Goal: Find specific page/section: Find specific page/section

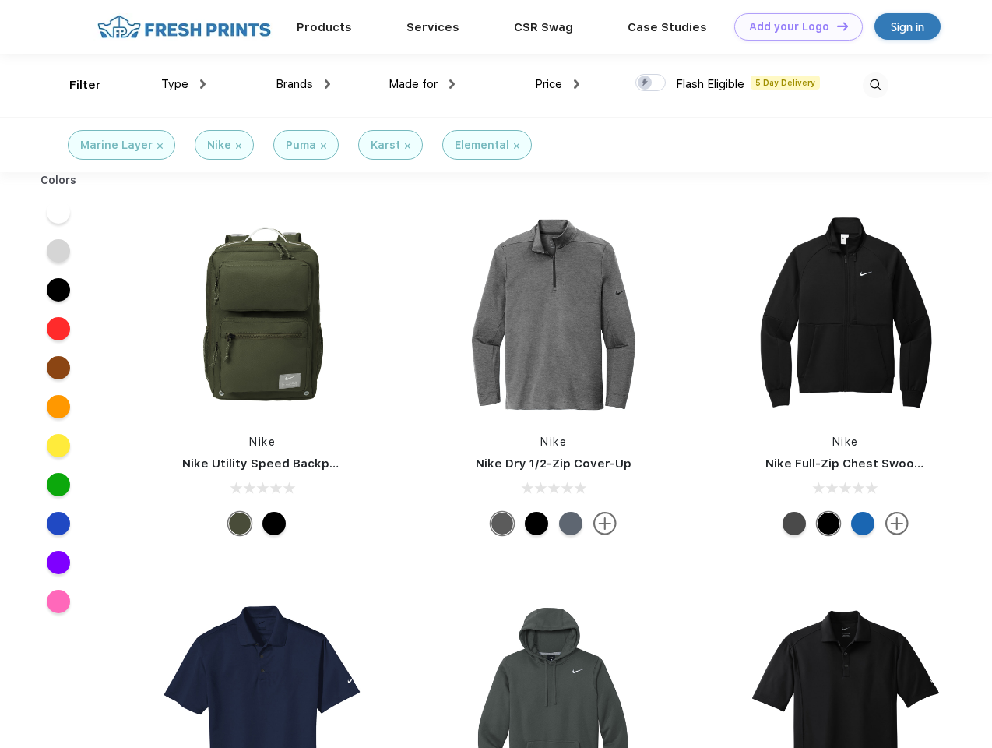
scroll to position [1, 0]
click at [793, 26] on link "Add your Logo Design Tool" at bounding box center [798, 26] width 129 height 27
click at [0, 0] on div "Design Tool" at bounding box center [0, 0] width 0 height 0
click at [836, 26] on link "Add your Logo Design Tool" at bounding box center [798, 26] width 129 height 27
click at [75, 85] on div "Filter" at bounding box center [85, 85] width 32 height 18
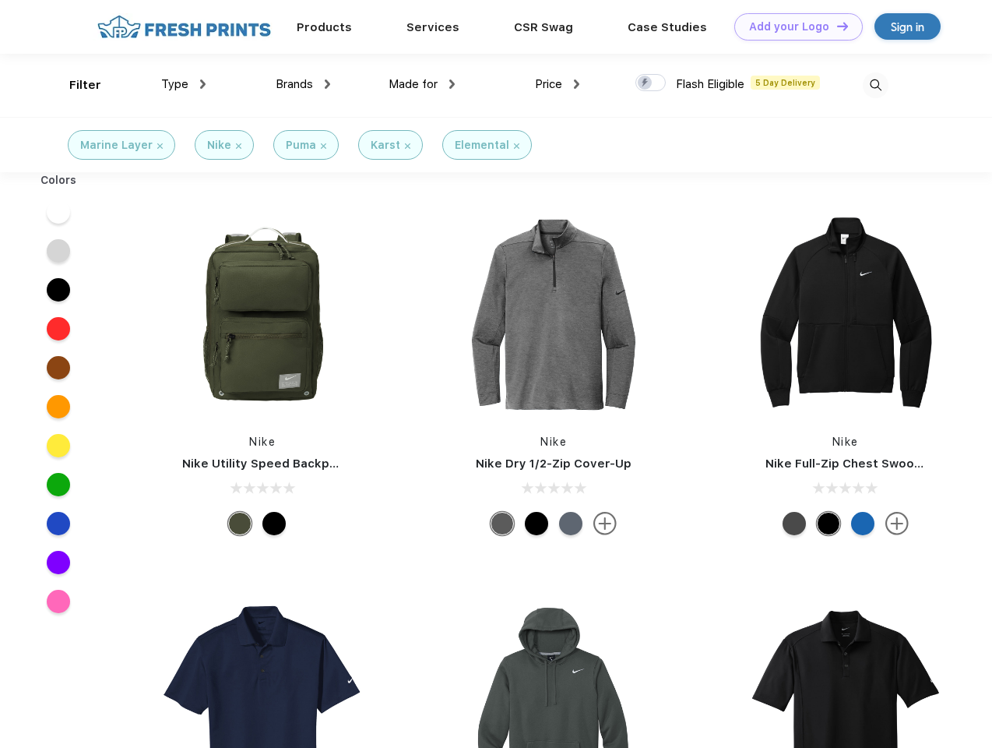
click at [184, 84] on span "Type" at bounding box center [174, 84] width 27 height 14
click at [303, 84] on span "Brands" at bounding box center [294, 84] width 37 height 14
click at [422, 84] on span "Made for" at bounding box center [413, 84] width 49 height 14
click at [558, 84] on span "Price" at bounding box center [548, 84] width 27 height 14
click at [651, 83] on div at bounding box center [651, 82] width 30 height 17
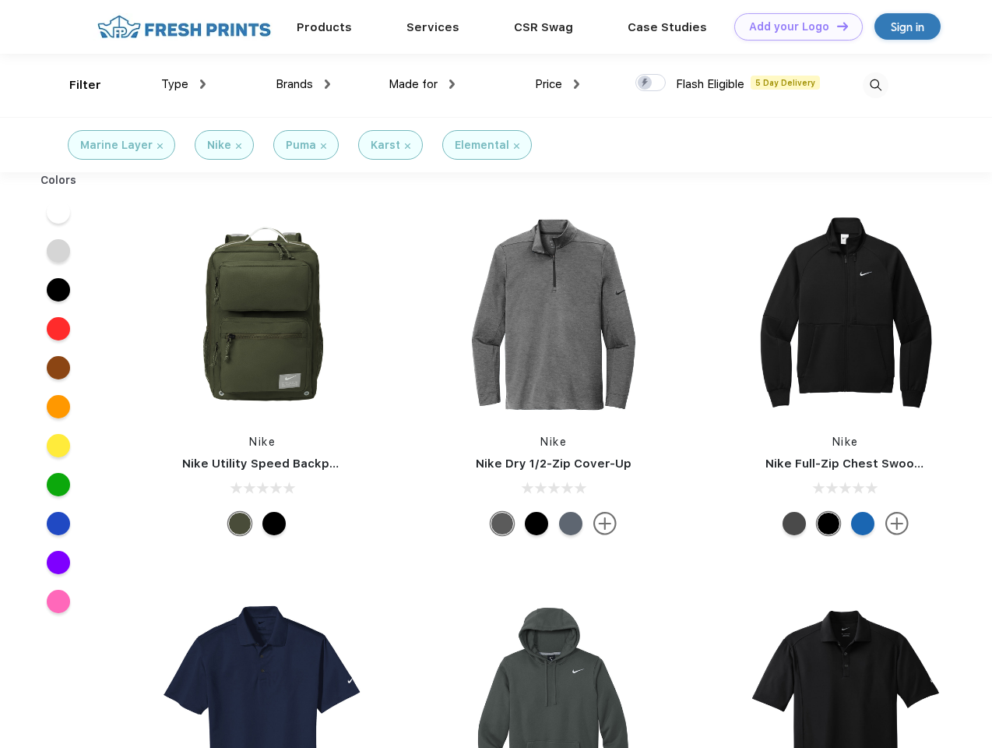
click at [646, 83] on input "checkbox" at bounding box center [641, 78] width 10 height 10
click at [875, 85] on img at bounding box center [876, 85] width 26 height 26
